Goal: Transaction & Acquisition: Purchase product/service

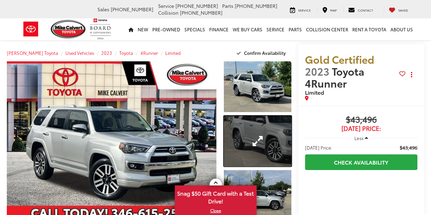
click at [251, 150] on link "Expand Photo 2" at bounding box center [257, 141] width 67 height 51
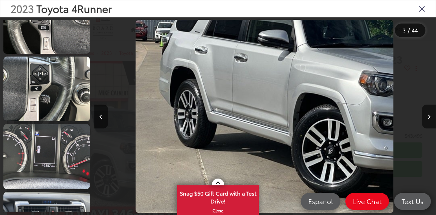
scroll to position [778, 0]
click at [72, 147] on link at bounding box center [46, 156] width 87 height 65
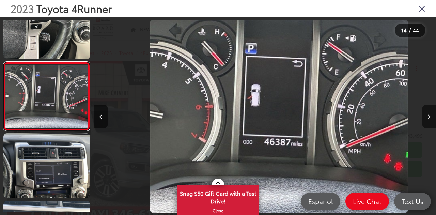
scroll to position [0, 4444]
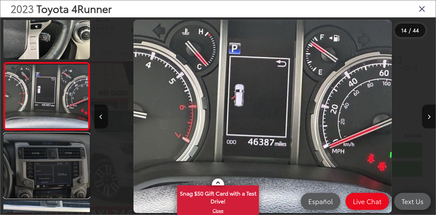
click at [63, 176] on link at bounding box center [46, 165] width 87 height 65
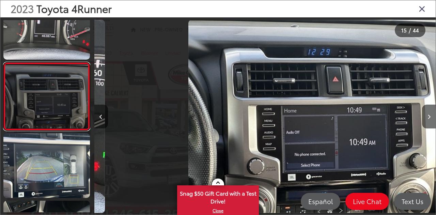
scroll to position [0, 4786]
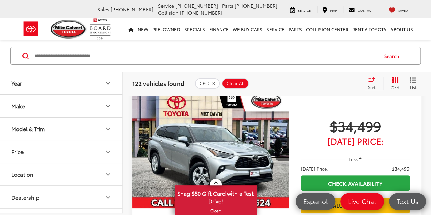
click at [52, 110] on button "Make" at bounding box center [61, 106] width 123 height 22
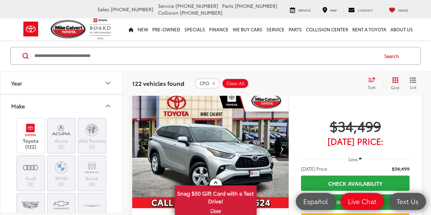
click at [285, 86] on div "CPO Clear All + 0" at bounding box center [278, 83] width 167 height 10
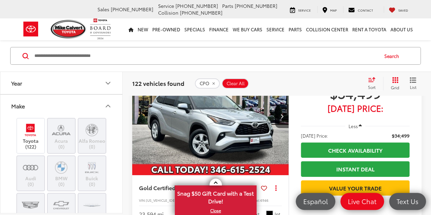
scroll to position [33, 0]
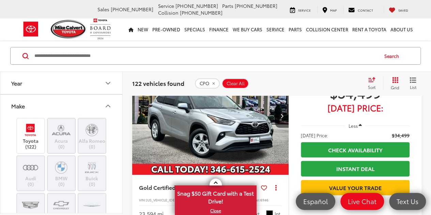
click at [258, 56] on input "Search by Make, Model, or Keyword" at bounding box center [206, 56] width 344 height 16
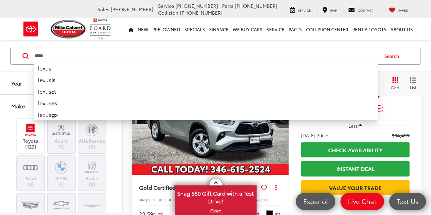
type input "*****"
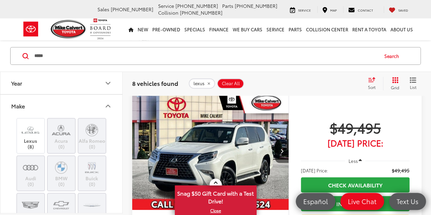
scroll to position [231, 0]
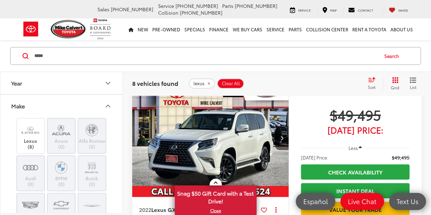
click at [217, 141] on img "2022 Lexus GX 460 0" at bounding box center [210, 138] width 157 height 118
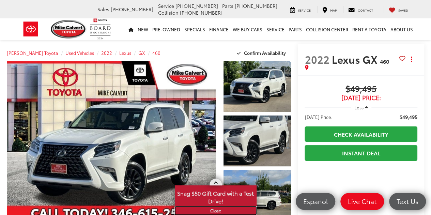
click at [215, 211] on link "X" at bounding box center [216, 210] width 80 height 7
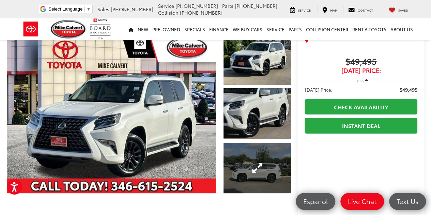
scroll to position [60, 0]
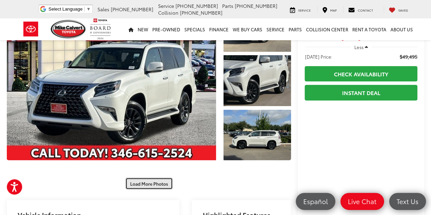
click at [142, 180] on button "Load More Photos" at bounding box center [148, 184] width 47 height 12
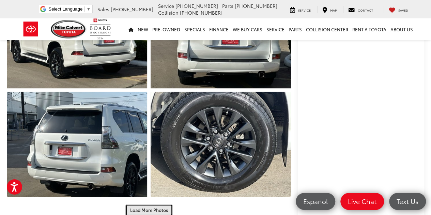
scroll to position [245, 0]
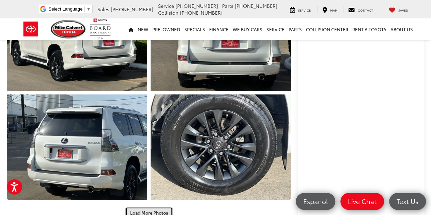
click at [147, 207] on button "Load More Photos" at bounding box center [148, 213] width 47 height 12
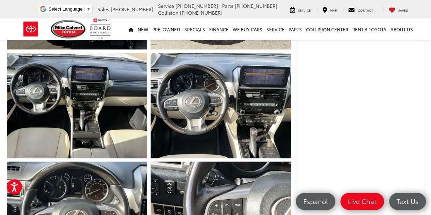
scroll to position [396, 0]
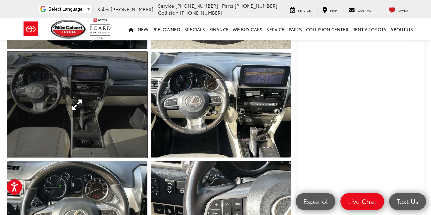
click at [102, 110] on link "Expand Photo 8" at bounding box center [77, 104] width 140 height 105
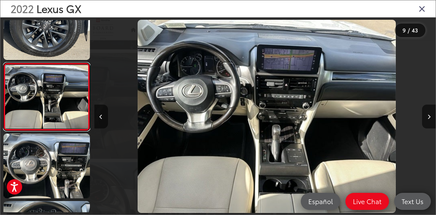
scroll to position [0, 2735]
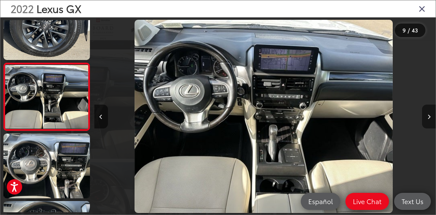
click at [429, 115] on icon "Next image" at bounding box center [429, 117] width 3 height 5
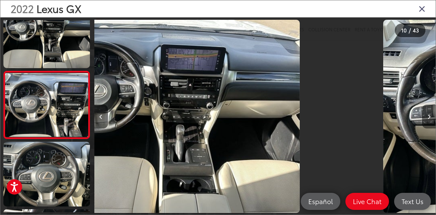
scroll to position [566, 0]
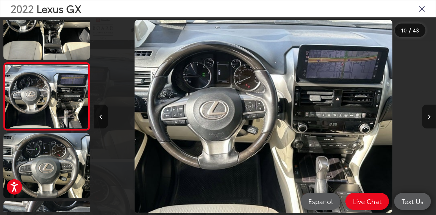
click at [429, 115] on icon "Next image" at bounding box center [429, 117] width 3 height 5
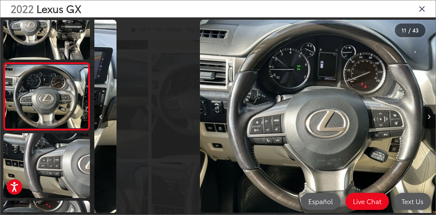
scroll to position [0, 3418]
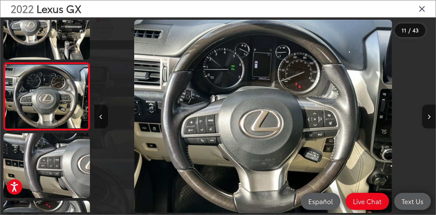
click at [429, 115] on icon "Next image" at bounding box center [429, 117] width 3 height 5
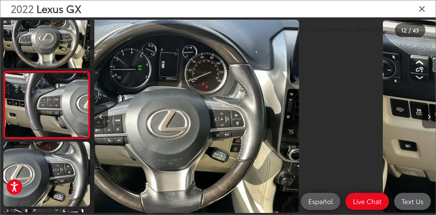
scroll to position [701, 0]
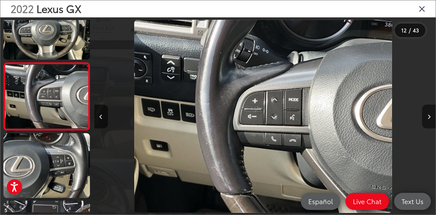
click at [429, 115] on icon "Next image" at bounding box center [429, 117] width 3 height 5
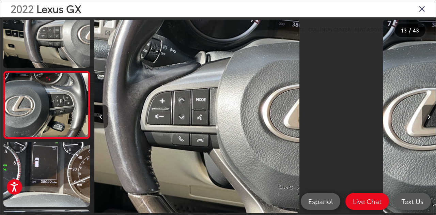
scroll to position [769, 0]
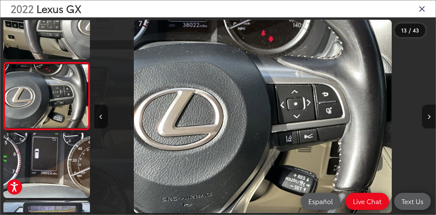
click at [429, 115] on icon "Next image" at bounding box center [429, 117] width 3 height 5
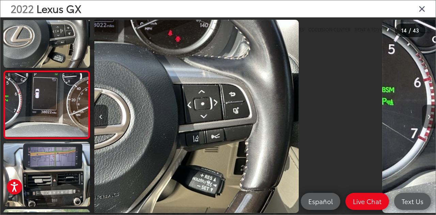
scroll to position [836, 0]
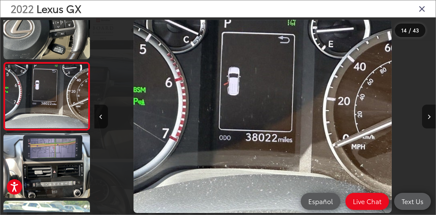
click at [429, 115] on icon "Next image" at bounding box center [429, 117] width 3 height 5
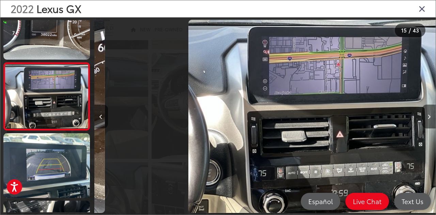
scroll to position [0, 4786]
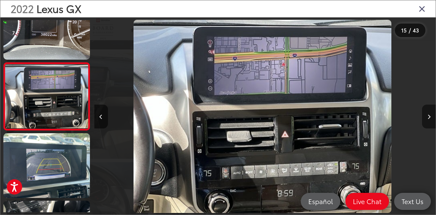
click at [429, 115] on icon "Next image" at bounding box center [429, 117] width 3 height 5
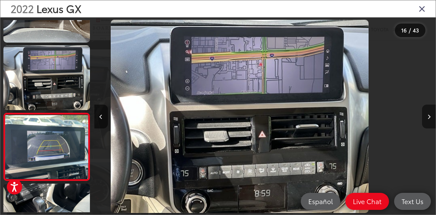
scroll to position [0, 0]
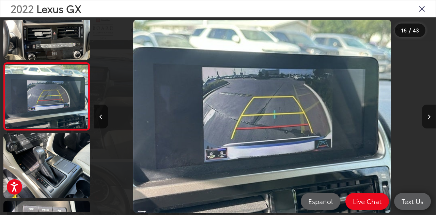
click at [429, 115] on icon "Next image" at bounding box center [429, 117] width 3 height 5
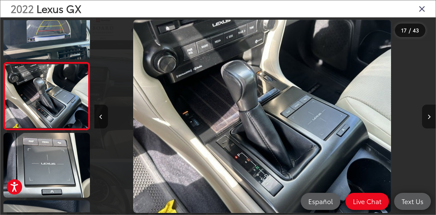
click at [429, 115] on icon "Next image" at bounding box center [429, 117] width 3 height 5
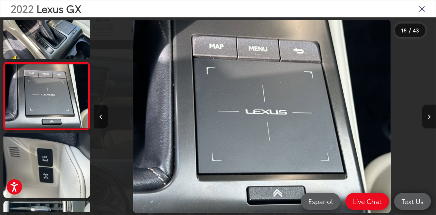
click at [429, 115] on icon "Next image" at bounding box center [429, 117] width 3 height 5
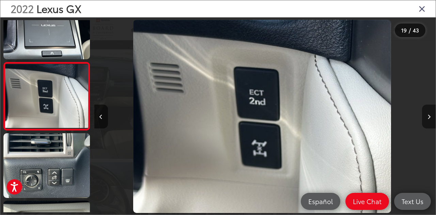
click at [429, 115] on icon "Next image" at bounding box center [429, 117] width 3 height 5
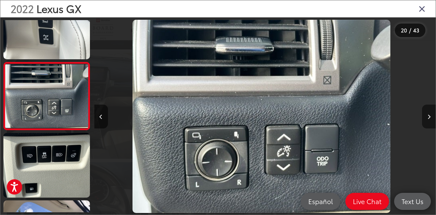
click at [429, 115] on icon "Next image" at bounding box center [429, 117] width 3 height 5
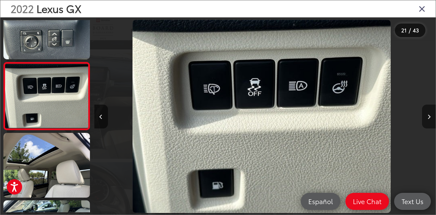
click at [429, 115] on icon "Next image" at bounding box center [429, 117] width 3 height 5
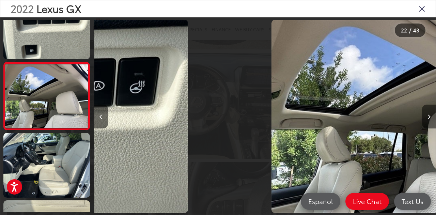
click at [429, 115] on icon "Next image" at bounding box center [429, 117] width 3 height 5
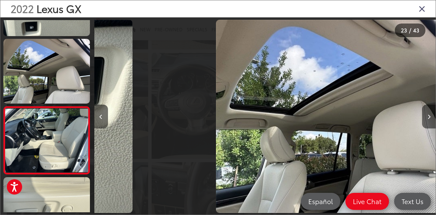
click at [429, 115] on icon "Next image" at bounding box center [429, 117] width 3 height 5
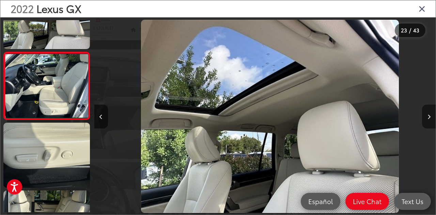
click at [429, 115] on icon "Next image" at bounding box center [429, 117] width 3 height 5
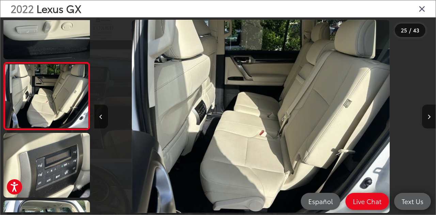
click at [428, 119] on icon "Next image" at bounding box center [429, 117] width 3 height 5
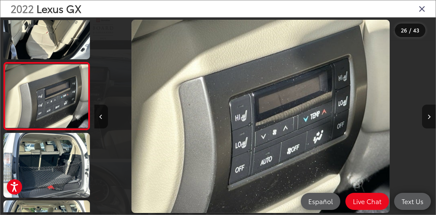
click at [428, 119] on icon "Next image" at bounding box center [429, 117] width 3 height 5
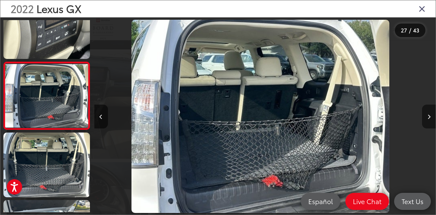
click at [428, 119] on icon "Next image" at bounding box center [429, 117] width 3 height 5
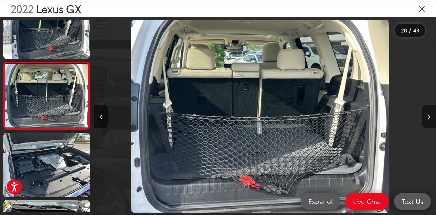
click at [428, 119] on icon "Next image" at bounding box center [429, 117] width 3 height 5
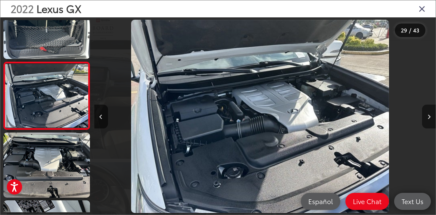
click at [428, 119] on icon "Next image" at bounding box center [429, 117] width 3 height 5
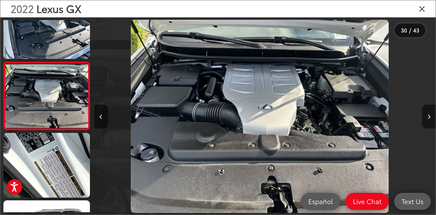
click at [428, 119] on icon "Next image" at bounding box center [429, 117] width 3 height 5
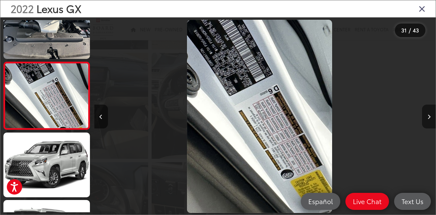
click at [428, 119] on icon "Next image" at bounding box center [429, 117] width 3 height 5
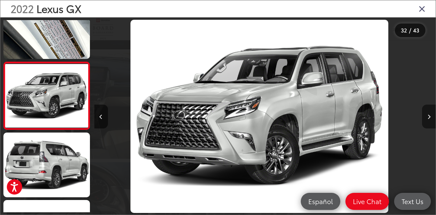
click at [428, 119] on icon "Next image" at bounding box center [429, 117] width 3 height 5
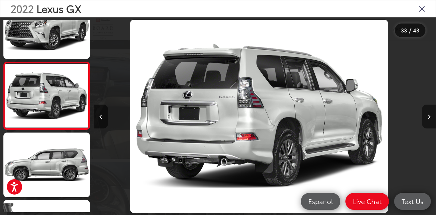
click at [428, 119] on icon "Next image" at bounding box center [429, 117] width 3 height 5
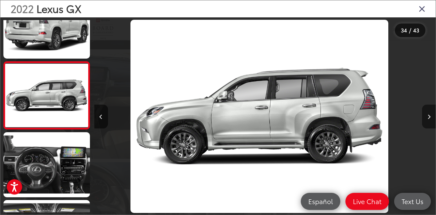
click at [428, 119] on icon "Next image" at bounding box center [429, 117] width 3 height 5
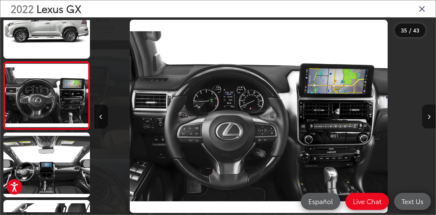
click at [428, 119] on icon "Next image" at bounding box center [429, 117] width 3 height 5
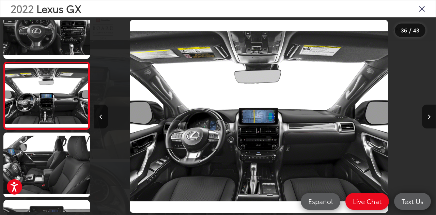
click at [425, 13] on icon "Close gallery" at bounding box center [422, 8] width 7 height 9
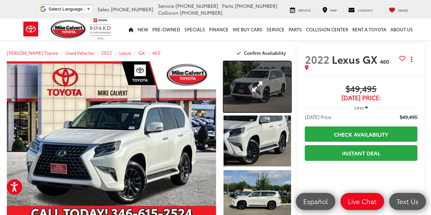
click at [252, 84] on link "Expand Photo 1" at bounding box center [257, 86] width 67 height 51
